Goal: Transaction & Acquisition: Purchase product/service

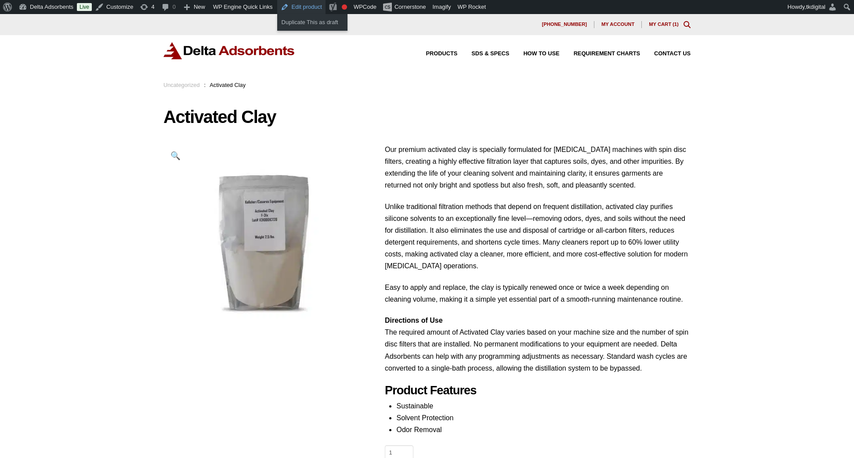
click at [322, 4] on link "Edit product" at bounding box center [301, 7] width 48 height 14
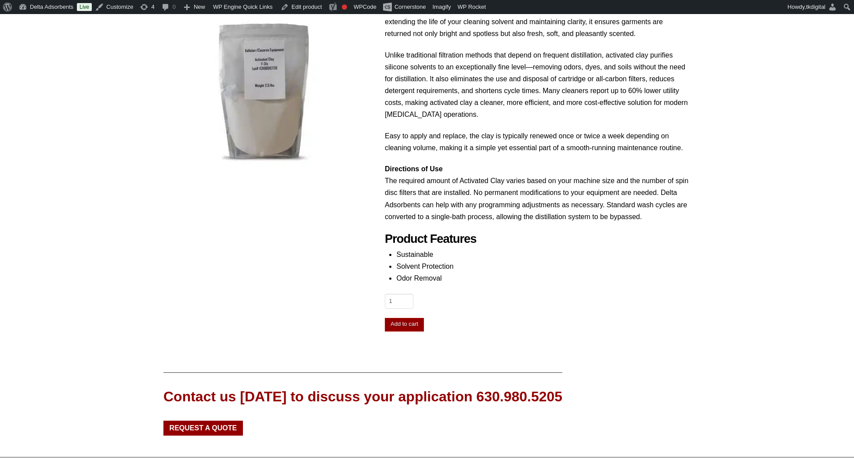
scroll to position [246, 0]
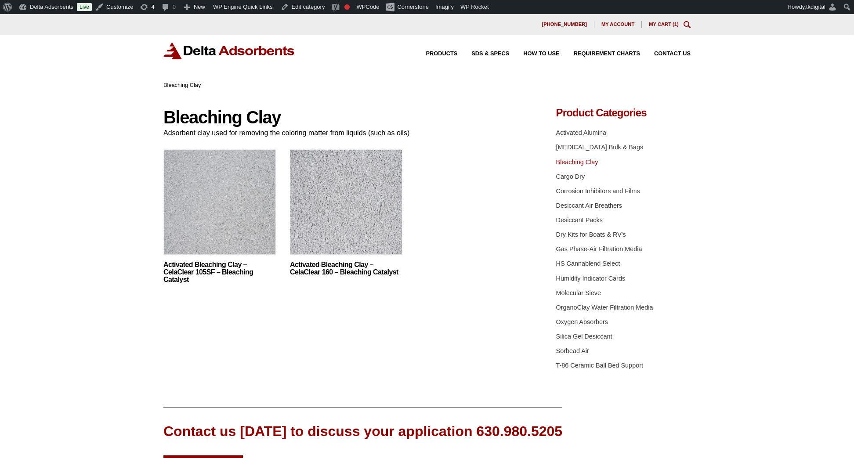
click at [212, 210] on img at bounding box center [219, 204] width 112 height 110
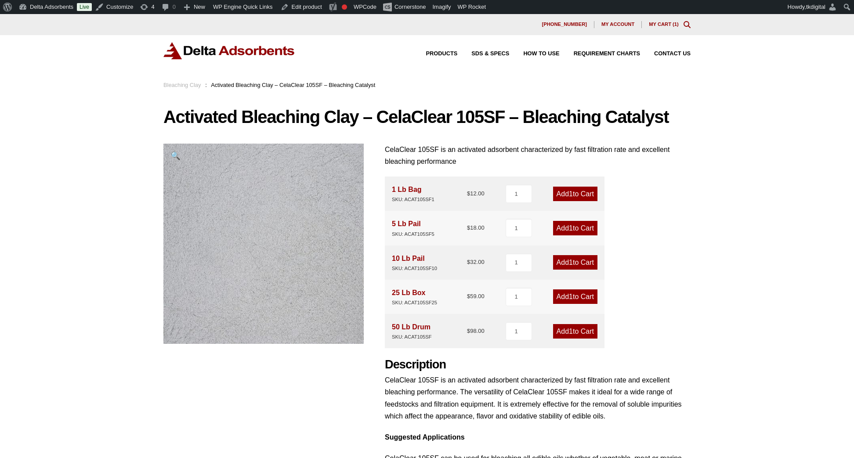
click at [245, 54] on img at bounding box center [229, 50] width 132 height 17
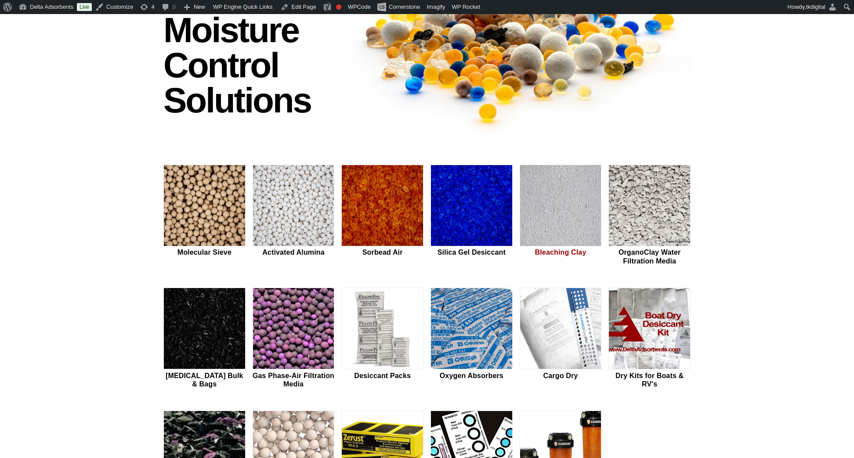
scroll to position [122, 0]
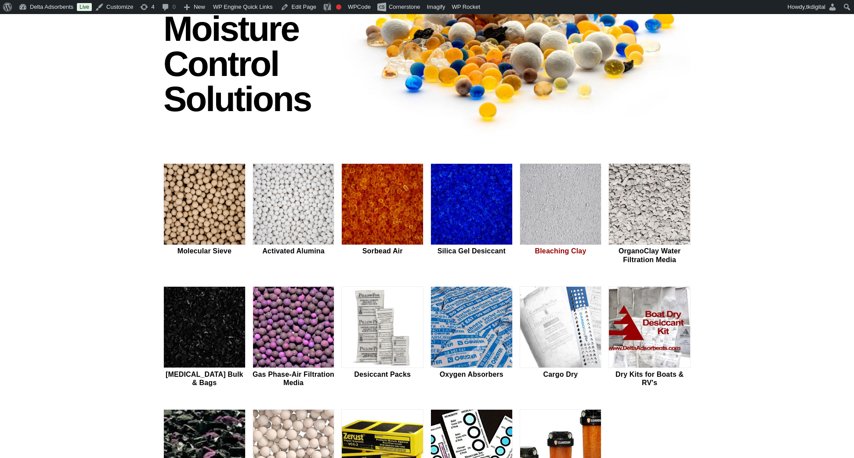
click at [565, 215] on img at bounding box center [560, 205] width 81 height 82
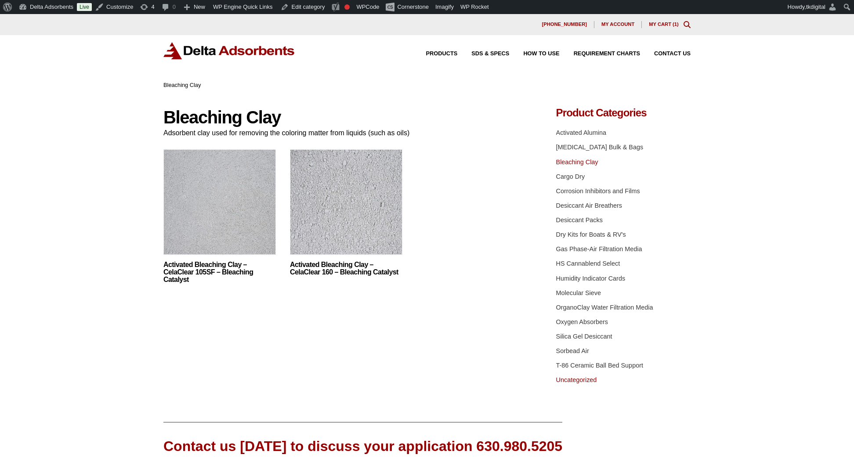
click at [584, 382] on link "Uncategorized" at bounding box center [576, 380] width 41 height 7
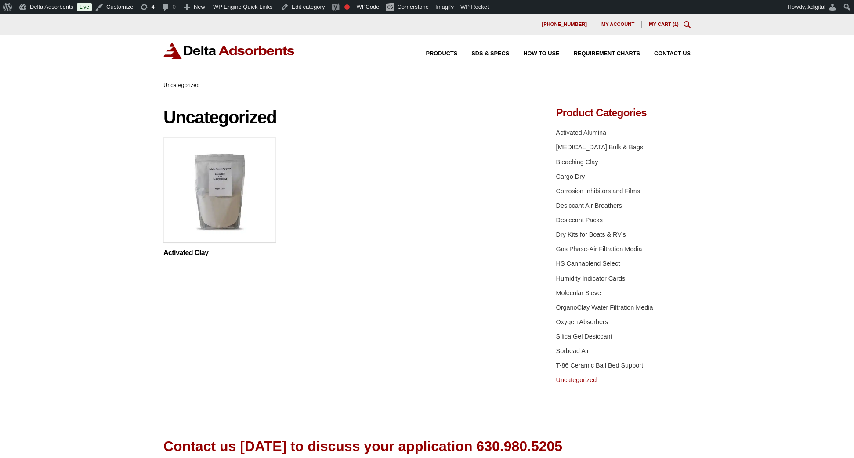
click at [196, 191] on img at bounding box center [219, 193] width 112 height 110
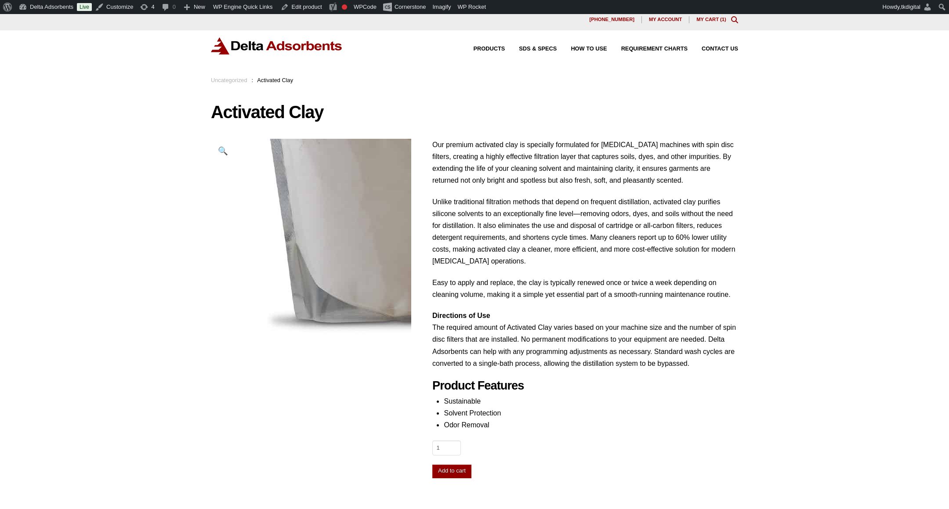
scroll to position [14, 0]
